Goal: Task Accomplishment & Management: Complete application form

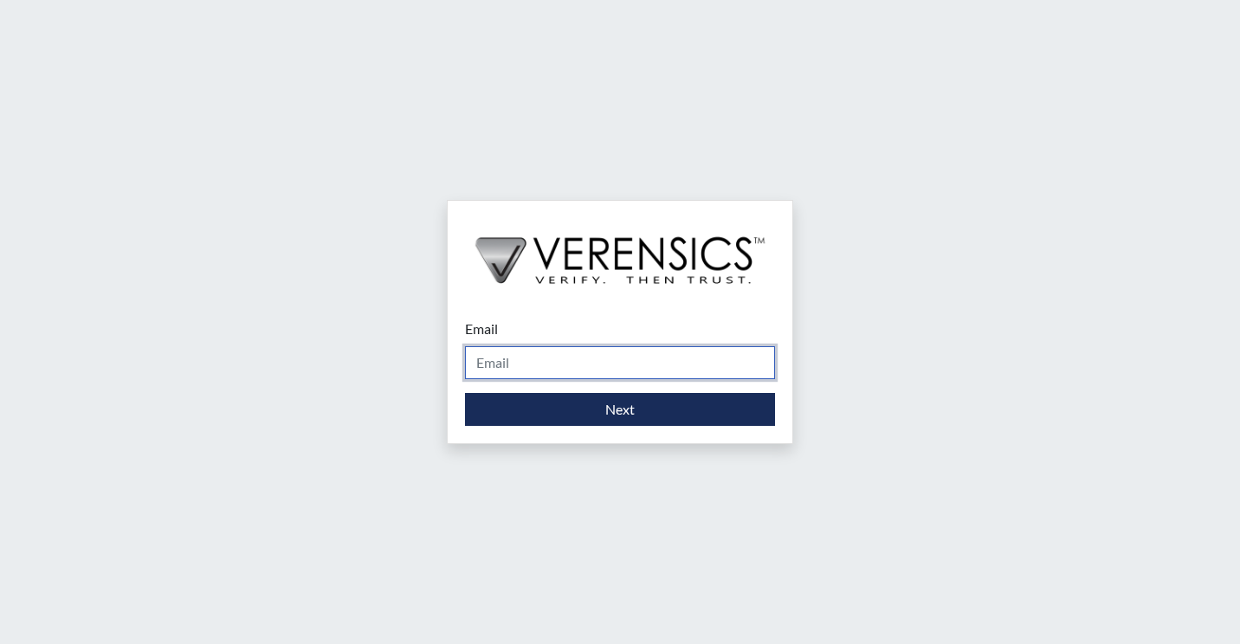
click at [552, 352] on input "Email" at bounding box center [620, 362] width 310 height 33
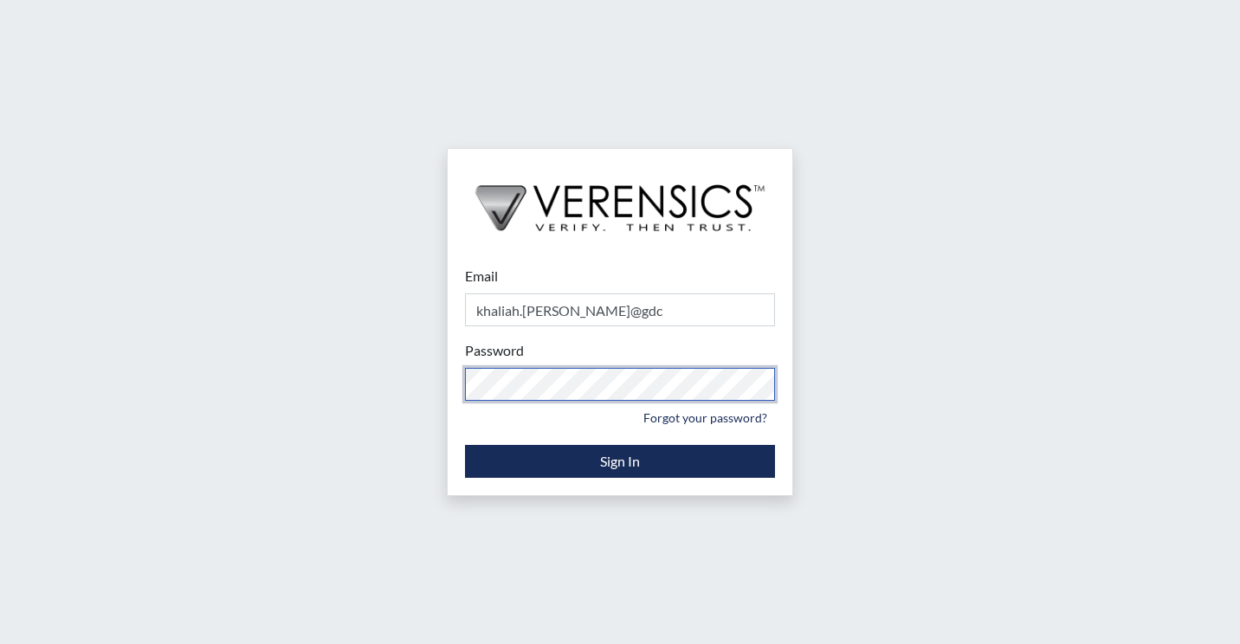
click at [412, 384] on div "Email khaliah.reeves@gdc Please provide your email address. Password Please pro…" at bounding box center [620, 322] width 1240 height 644
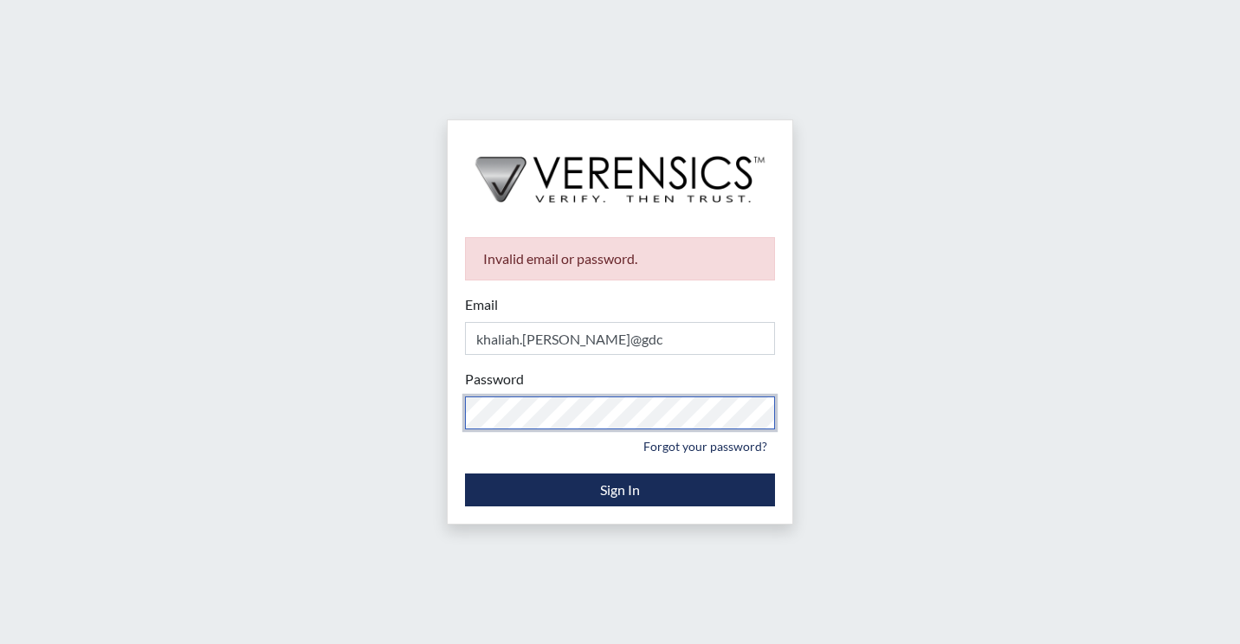
click at [197, 417] on div "Invalid email or password. Email khaliah.reeves@gdc Please provide your email a…" at bounding box center [620, 322] width 1240 height 644
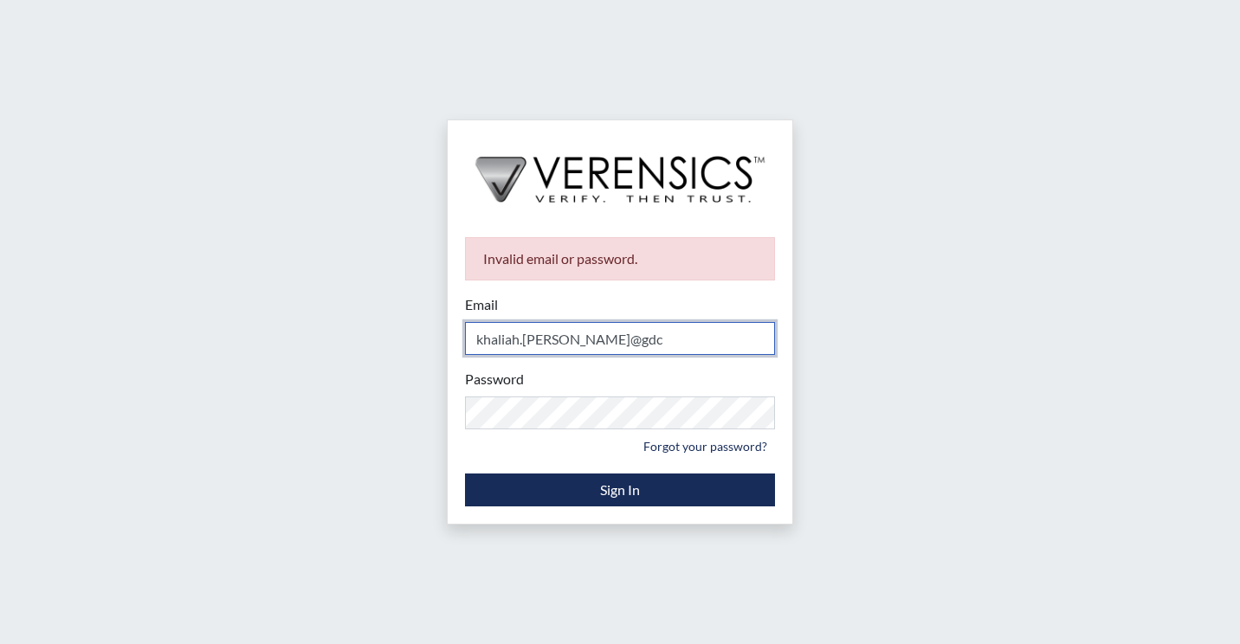
click at [638, 337] on input "khaliah.reeves@gdc" at bounding box center [620, 338] width 310 height 33
type input "khaliah.reeves@gdc.ga.gov"
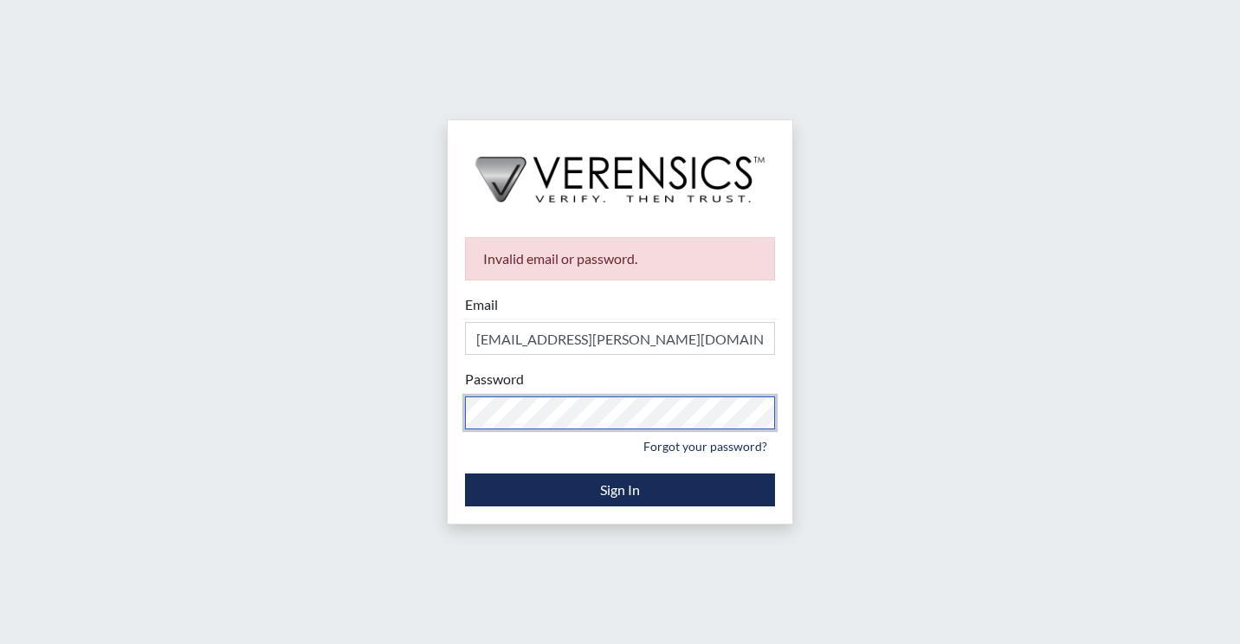
click at [205, 351] on div "Invalid email or password. Email khaliah.reeves@gdc.ga.gov Please provide your …" at bounding box center [620, 322] width 1240 height 644
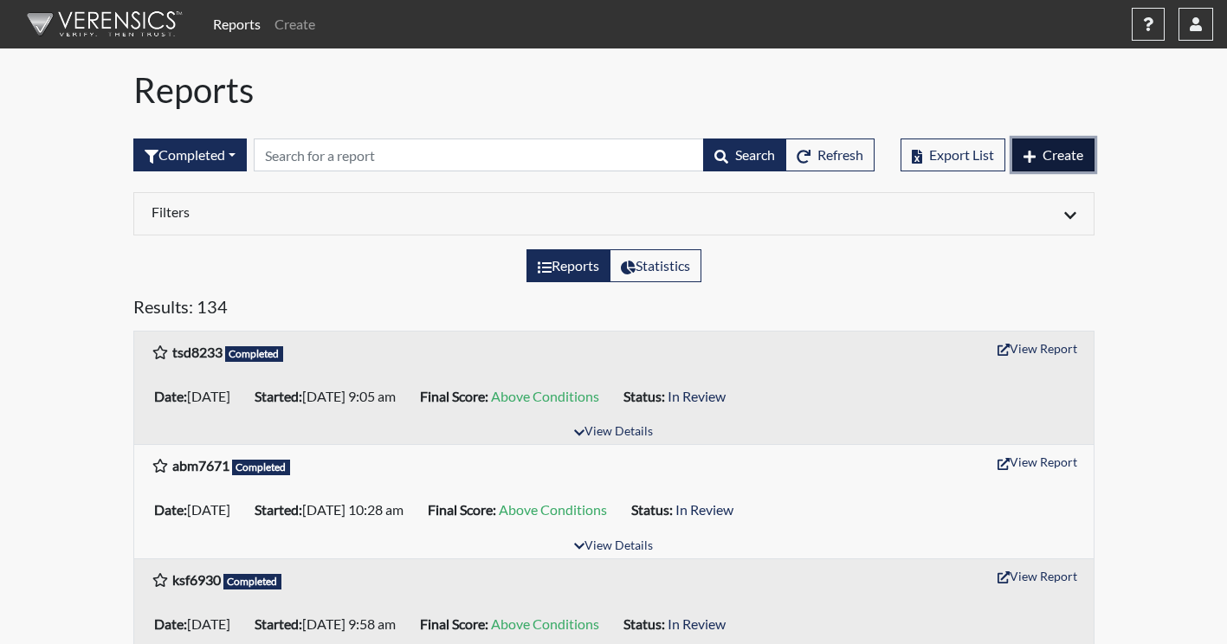
click at [1039, 158] on button "Create" at bounding box center [1053, 155] width 82 height 33
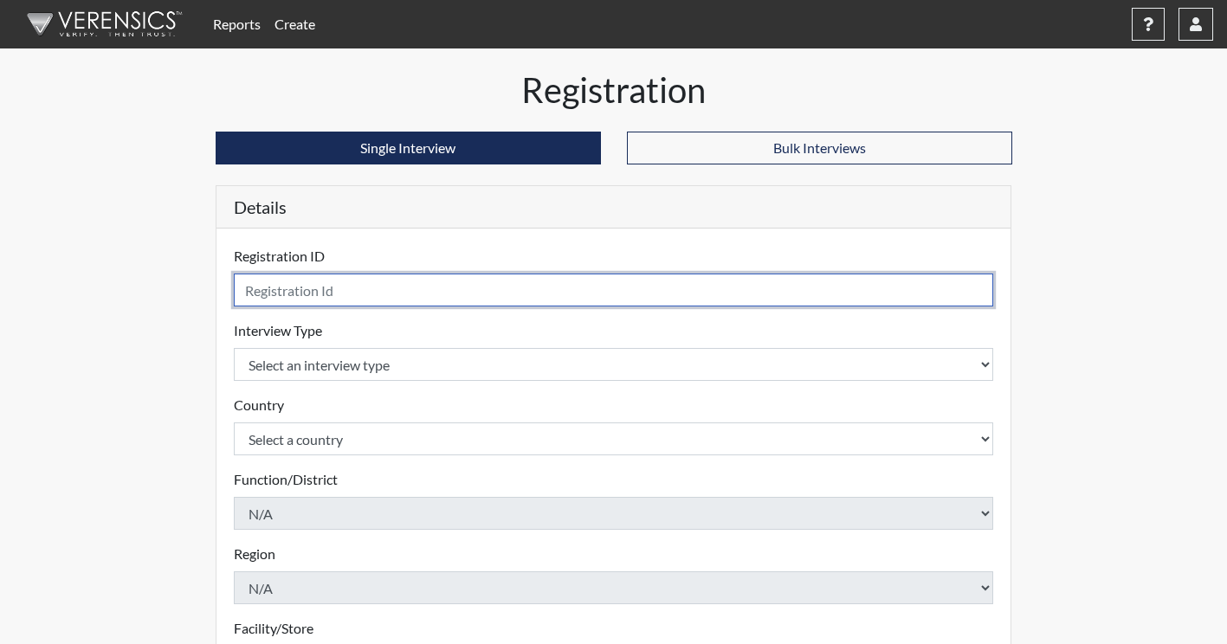
click at [526, 287] on input "text" at bounding box center [614, 290] width 760 height 33
type input "esm6035"
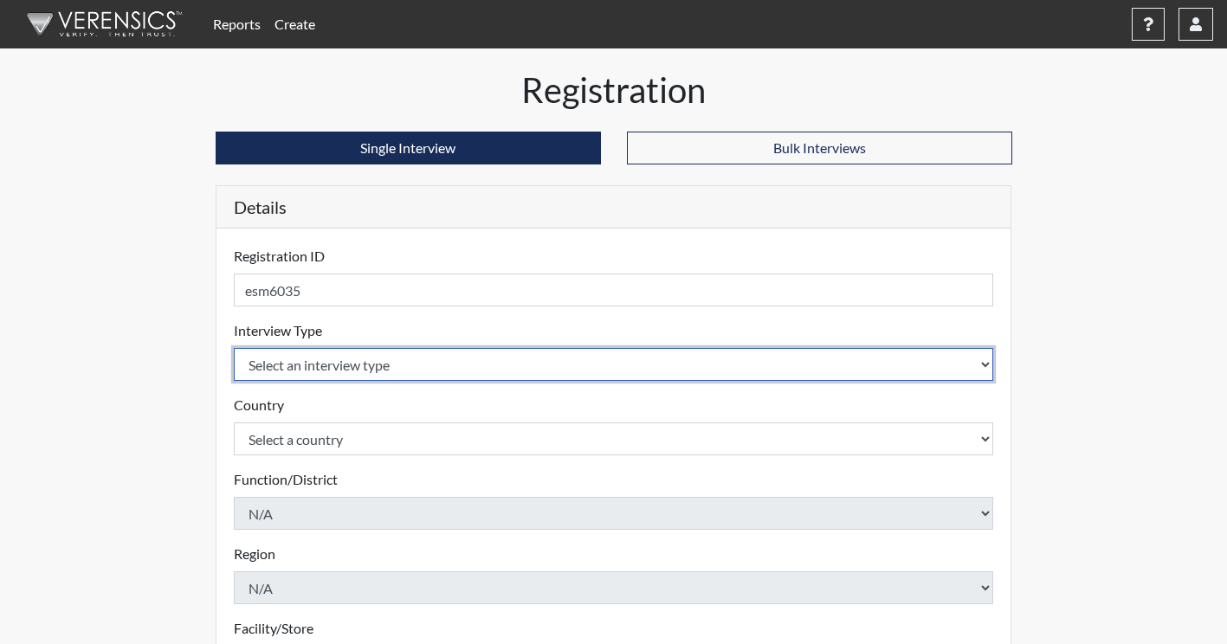
click at [914, 372] on select "Select an interview type Corrections Pre-Employment" at bounding box center [614, 364] width 760 height 33
select select "ff733e93-e1bf-11ea-9c9f-0eff0cf7eb8f"
click at [234, 348] on select "Select an interview type Corrections Pre-Employment" at bounding box center [614, 364] width 760 height 33
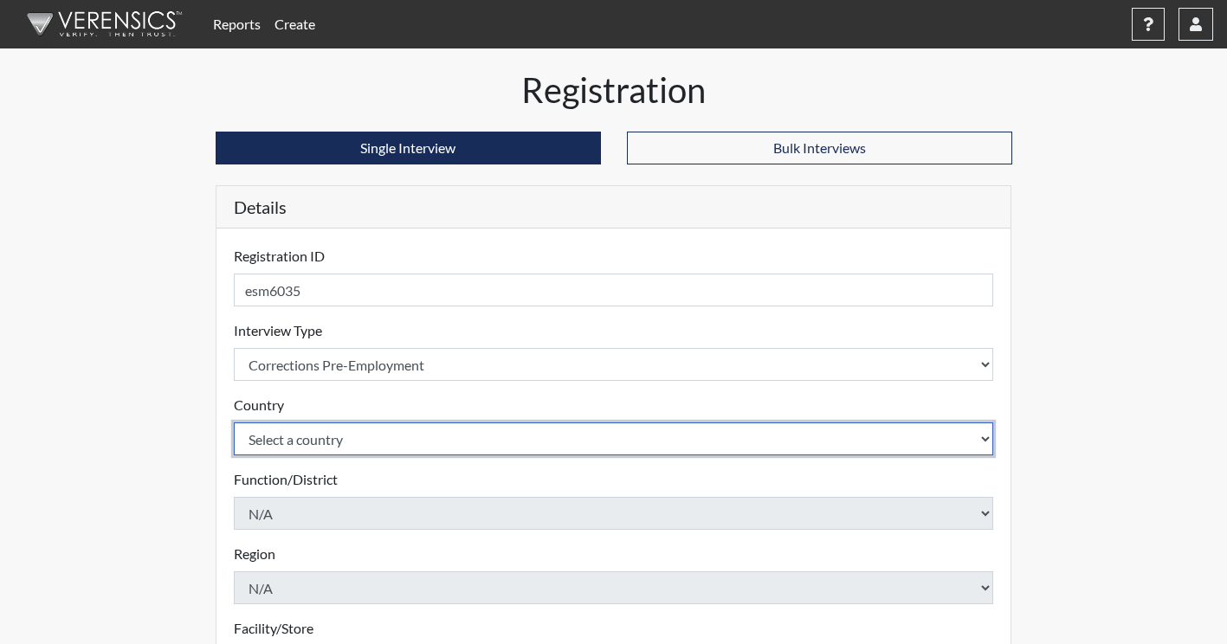
click at [963, 445] on select "Select a country United States Mexico" at bounding box center [614, 439] width 760 height 33
select select "united-states-of-america"
click at [234, 423] on select "Select a country United States Mexico" at bounding box center [614, 439] width 760 height 33
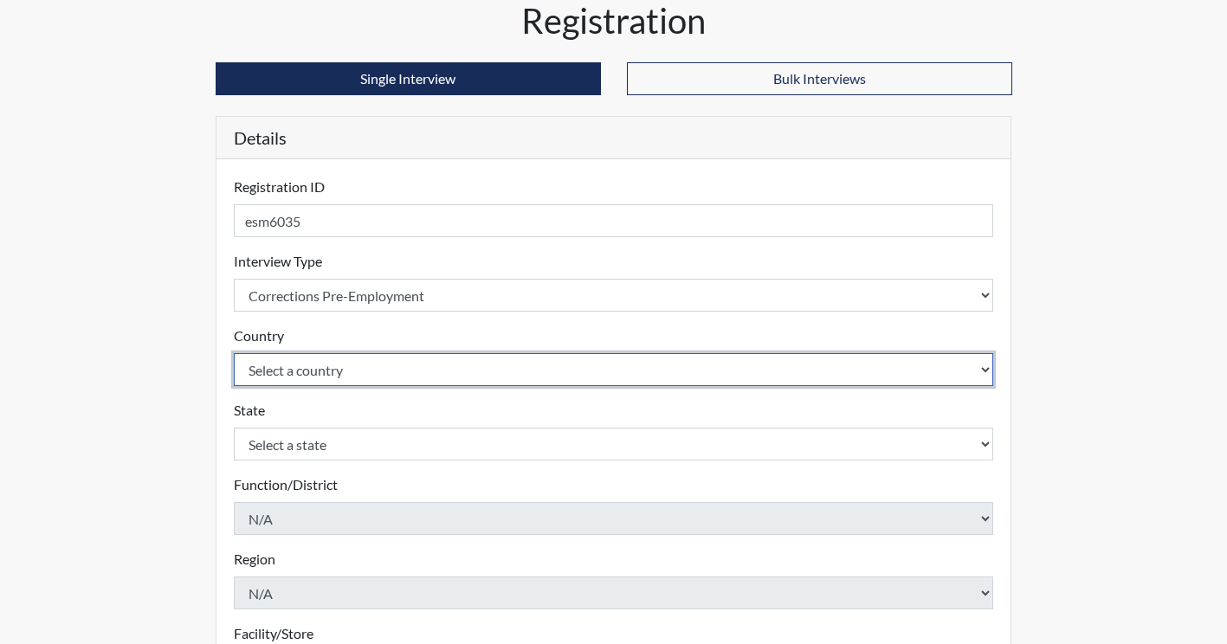
scroll to position [173, 0]
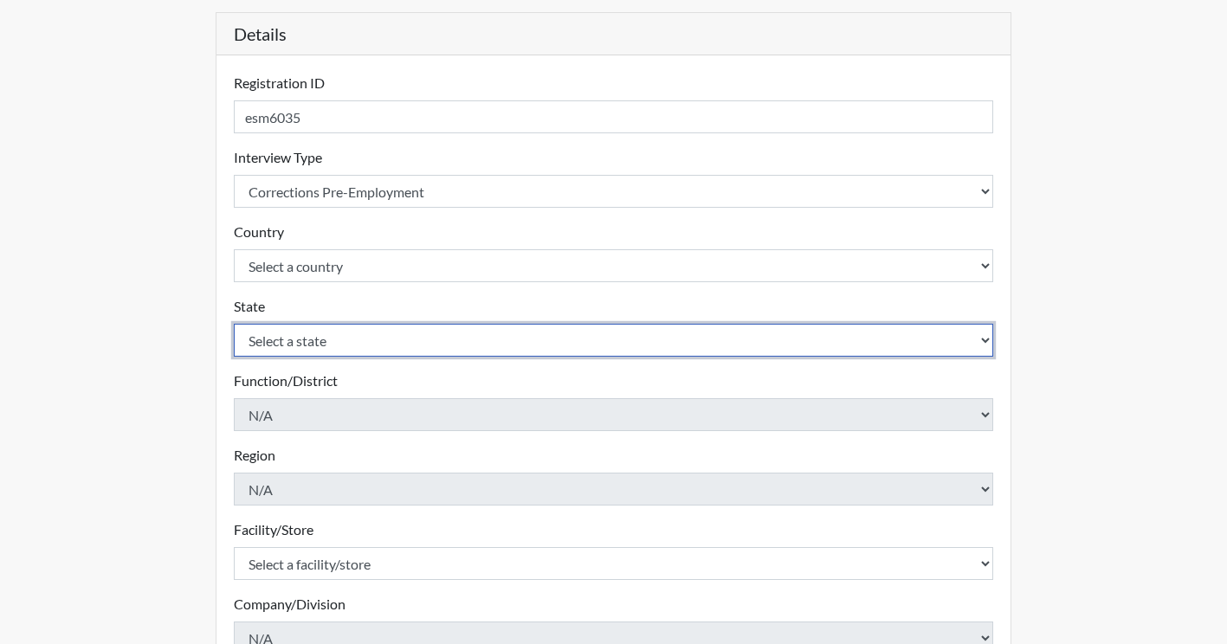
click at [837, 346] on select "Select a state Alabama Alaska Arizona Arkansas California Colorado Connecticut …" at bounding box center [614, 340] width 760 height 33
select select "GA"
click at [234, 324] on select "Select a state Alabama Alaska Arizona Arkansas California Colorado Connecticut …" at bounding box center [614, 340] width 760 height 33
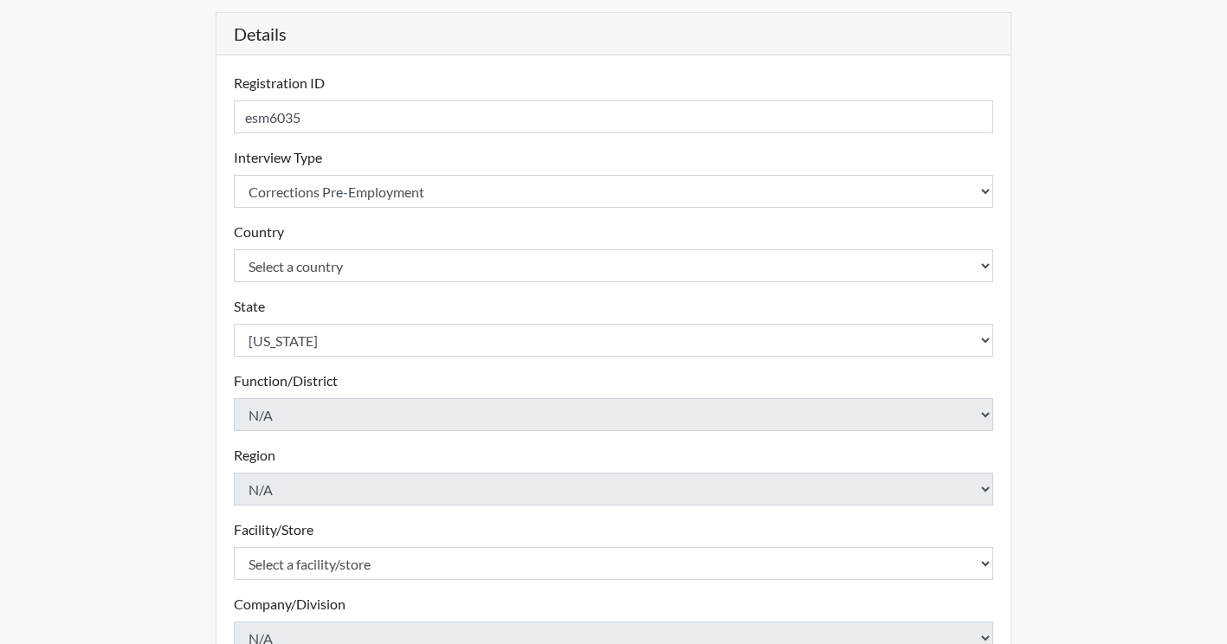
click at [1074, 383] on div "Registration Single Interview Bulk Interviews Details Registration ID esm6035 P…" at bounding box center [613, 385] width 987 height 979
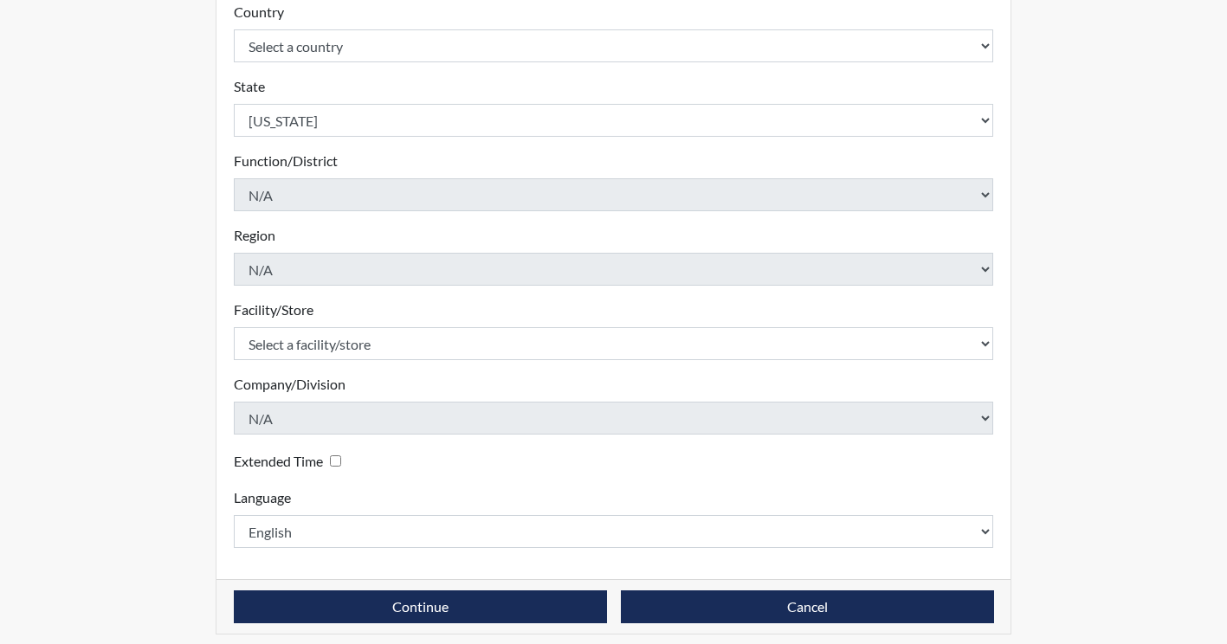
scroll to position [404, 0]
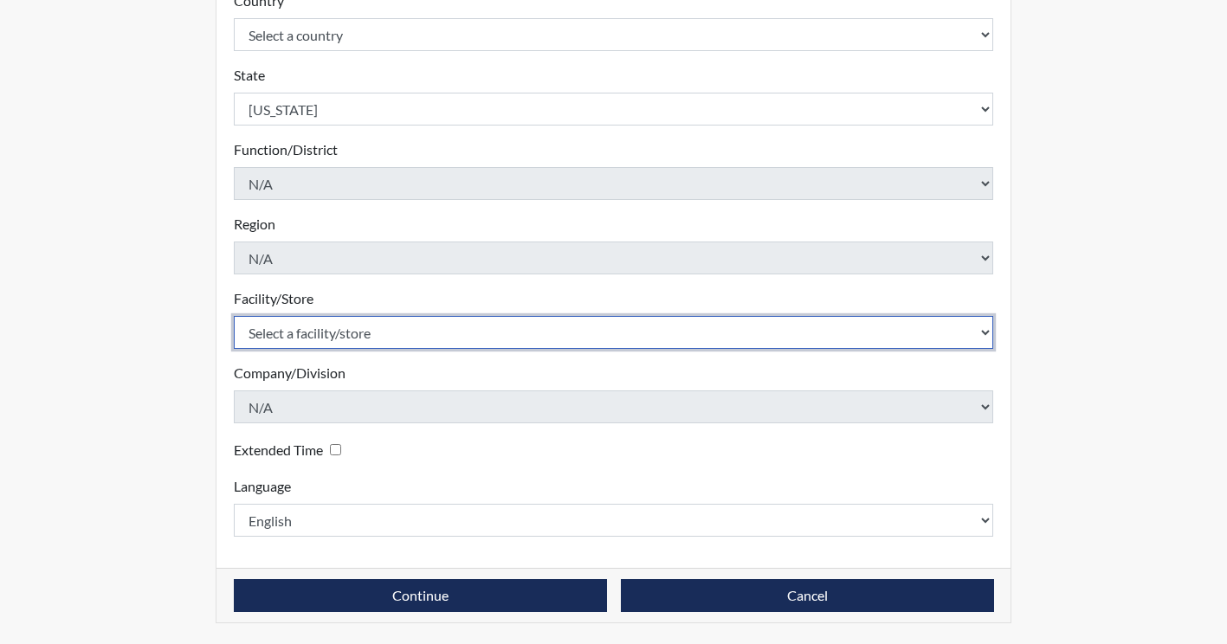
click at [744, 337] on select "Select a facility/store Coastal SP" at bounding box center [614, 332] width 760 height 33
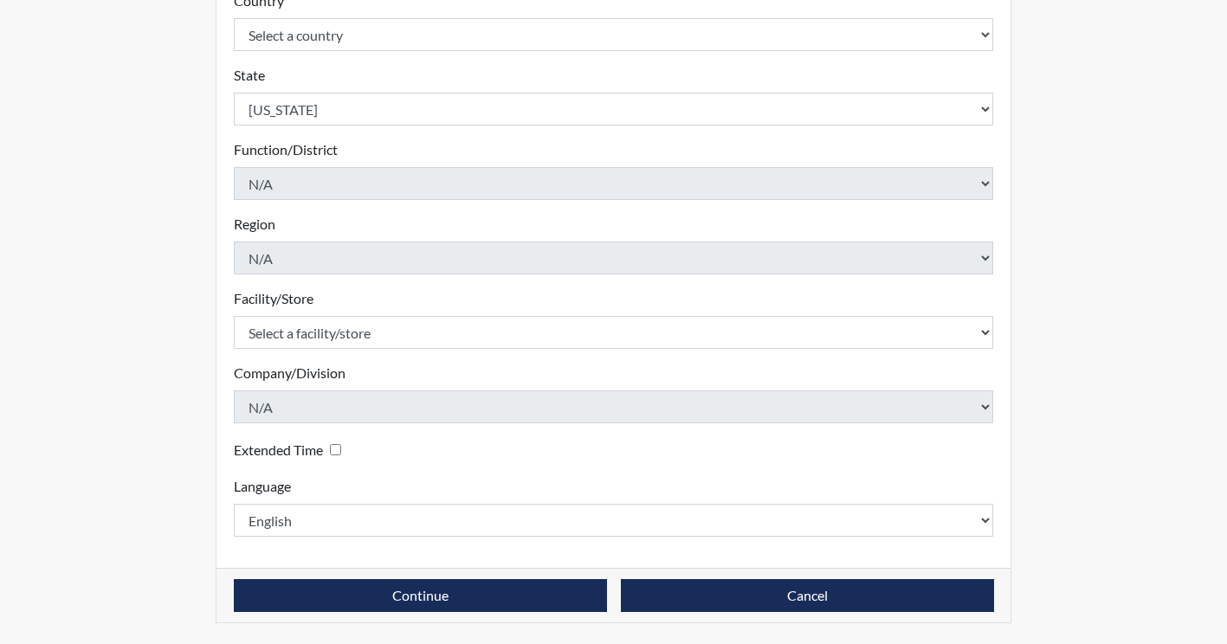
click at [733, 387] on div "Company/Division N/A Please select a company/division." at bounding box center [614, 393] width 760 height 61
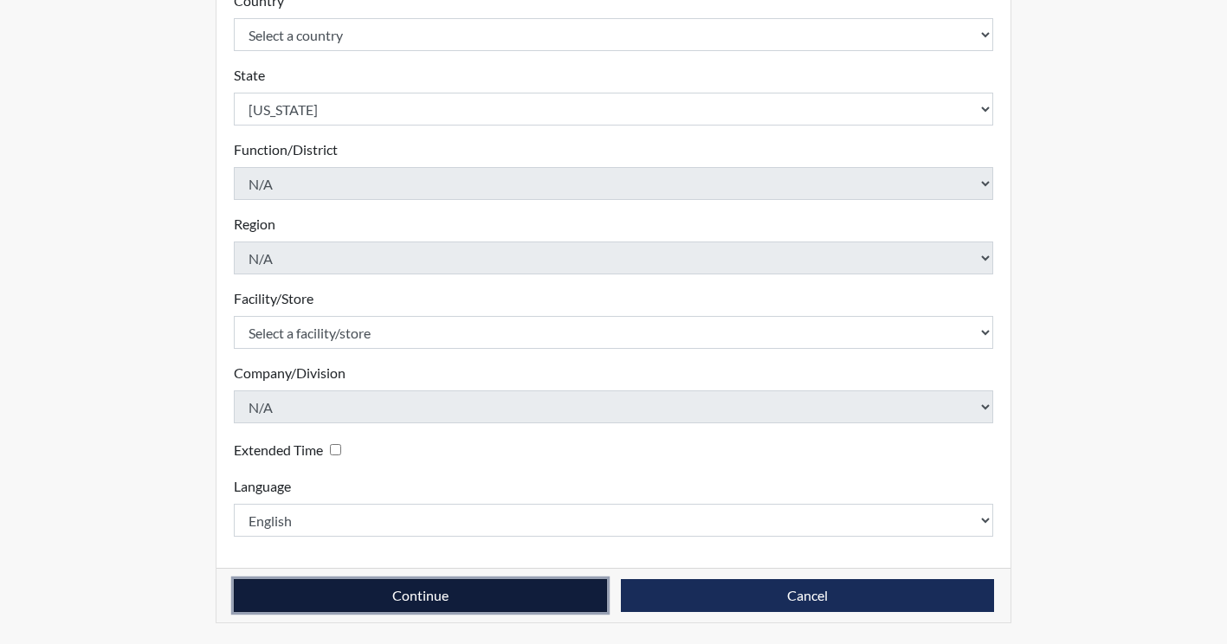
click at [458, 597] on button "Continue" at bounding box center [420, 595] width 373 height 33
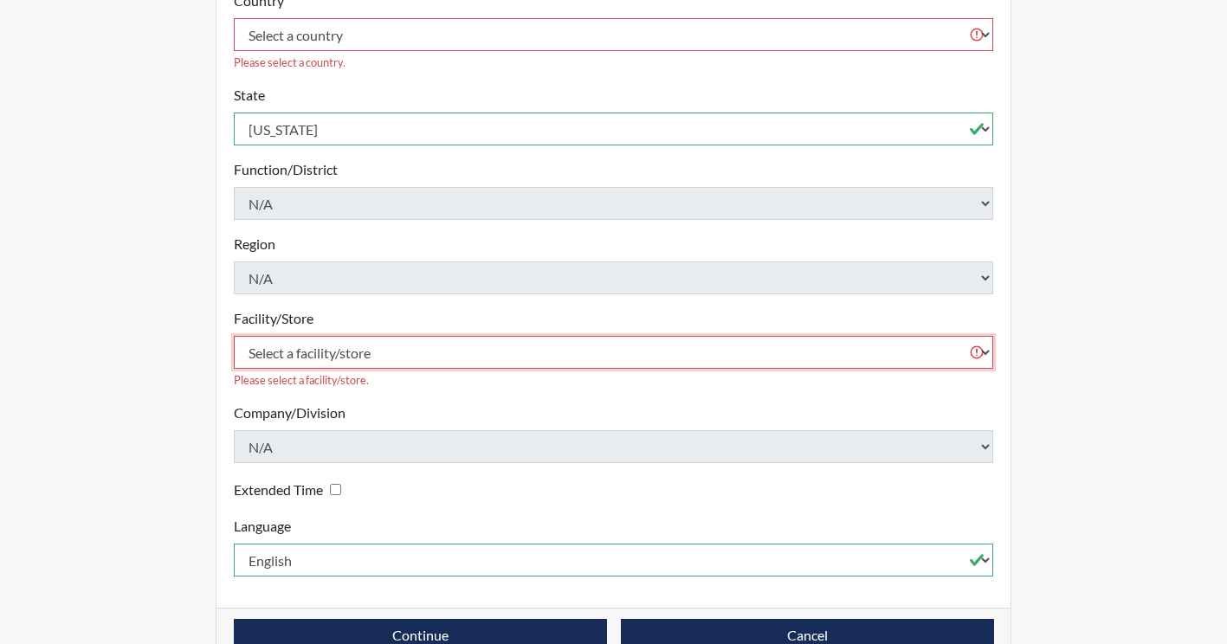
click at [651, 336] on select "Select a facility/store Coastal SP" at bounding box center [614, 352] width 760 height 33
click at [565, 378] on form "Registration ID esm6035 Please provide a registration ID. Interview Type Select…" at bounding box center [614, 209] width 760 height 735
click at [559, 336] on select "Select a facility/store Coastal SP" at bounding box center [614, 352] width 760 height 33
select select "1ca32380-6dc3-48c7-adf5-9eb7d7284c70"
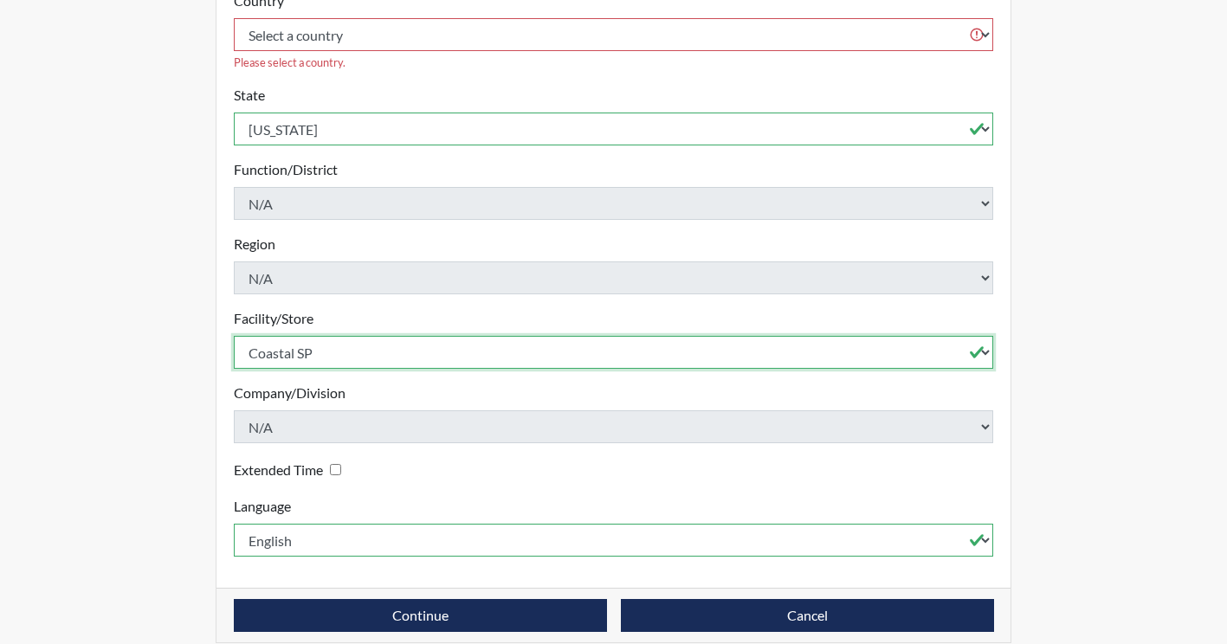
click at [234, 336] on select "Select a facility/store Coastal SP" at bounding box center [614, 352] width 760 height 33
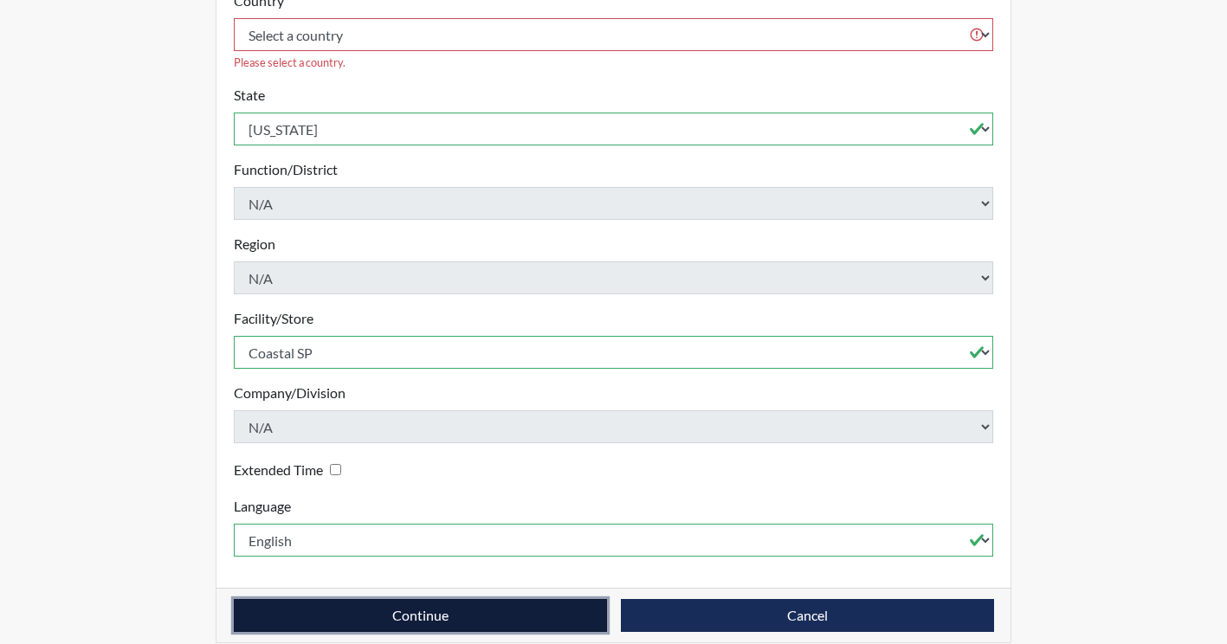
click at [359, 599] on button "Continue" at bounding box center [420, 615] width 373 height 33
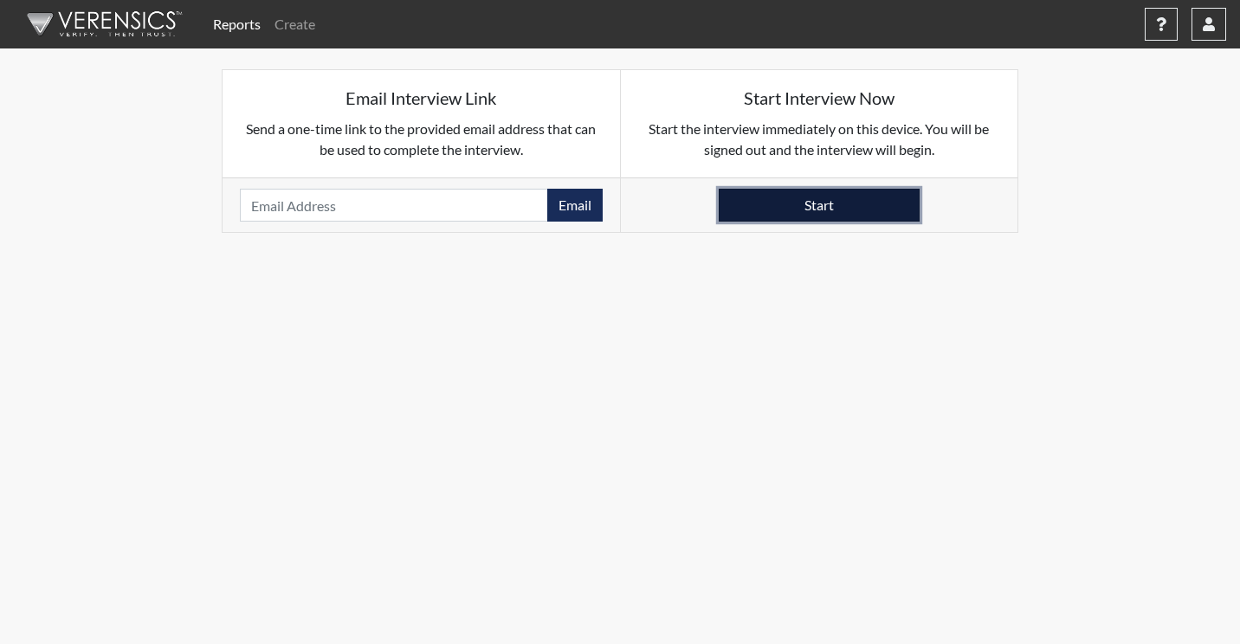
click at [823, 210] on button "Start" at bounding box center [819, 205] width 201 height 33
